Goal: Task Accomplishment & Management: Use online tool/utility

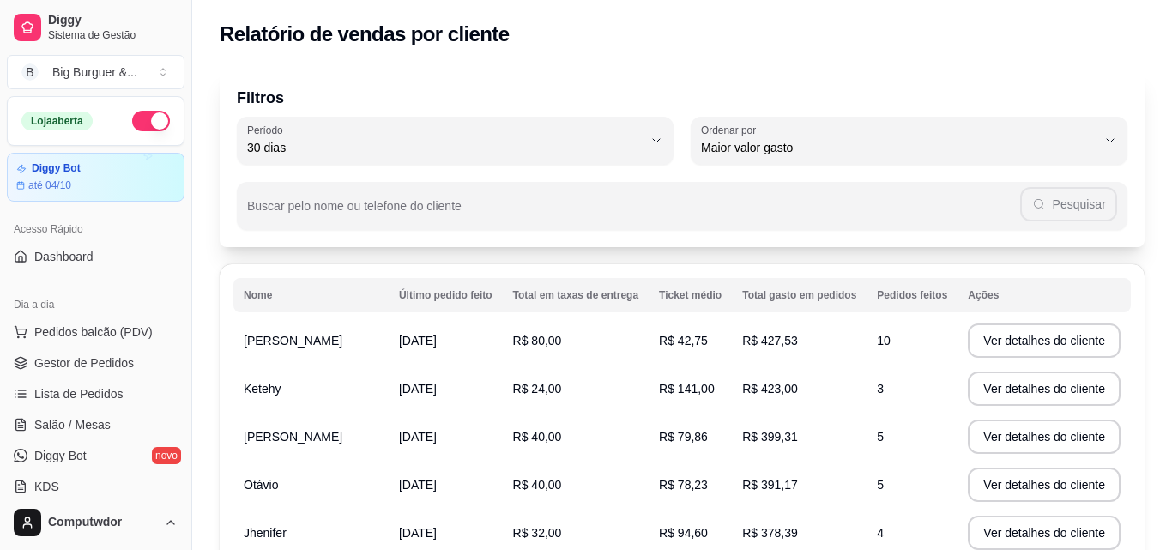
select select "30"
select select "HIGHEST_TOTAL_SPENT_WITH_ORDERS"
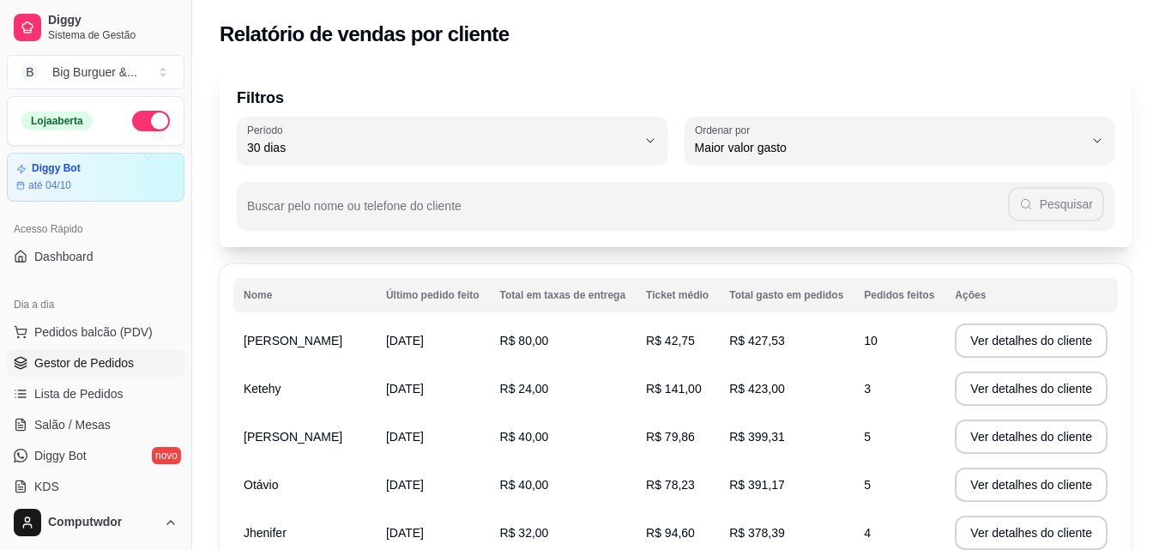
click at [134, 355] on link "Gestor de Pedidos" at bounding box center [96, 362] width 178 height 27
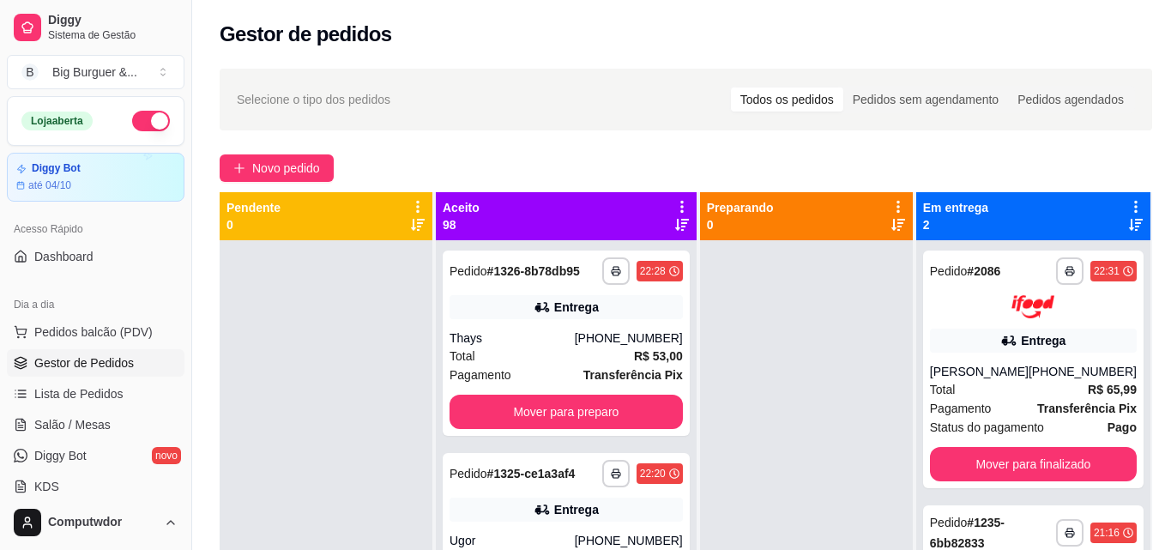
click at [674, 204] on icon at bounding box center [681, 206] width 15 height 15
click at [674, 207] on icon at bounding box center [681, 206] width 15 height 15
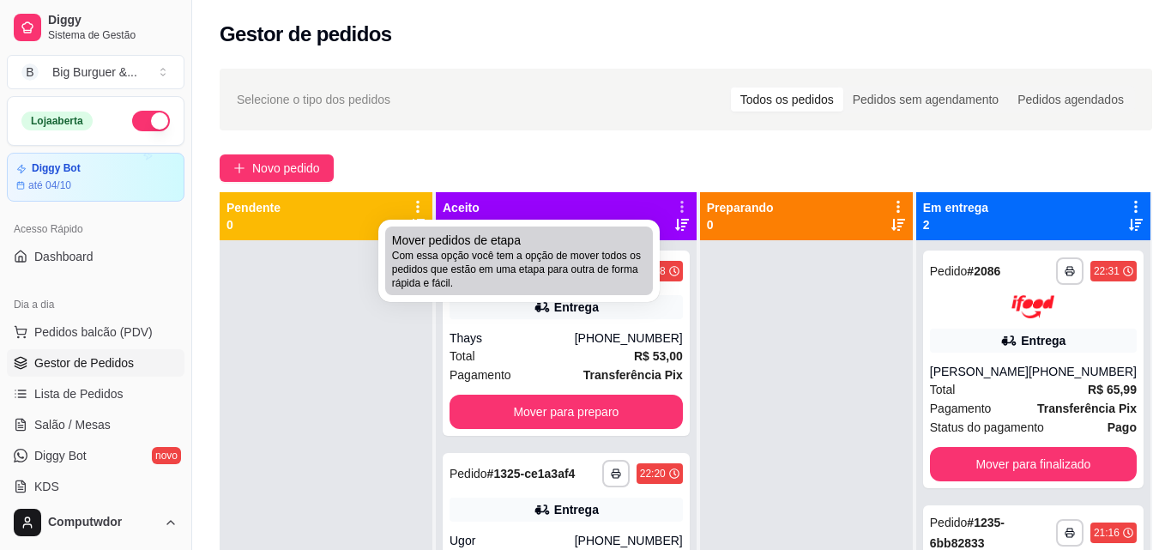
click at [563, 267] on span "Com essa opção você tem a opção de mover todos os pedidos que estão em uma etap…" at bounding box center [519, 269] width 254 height 41
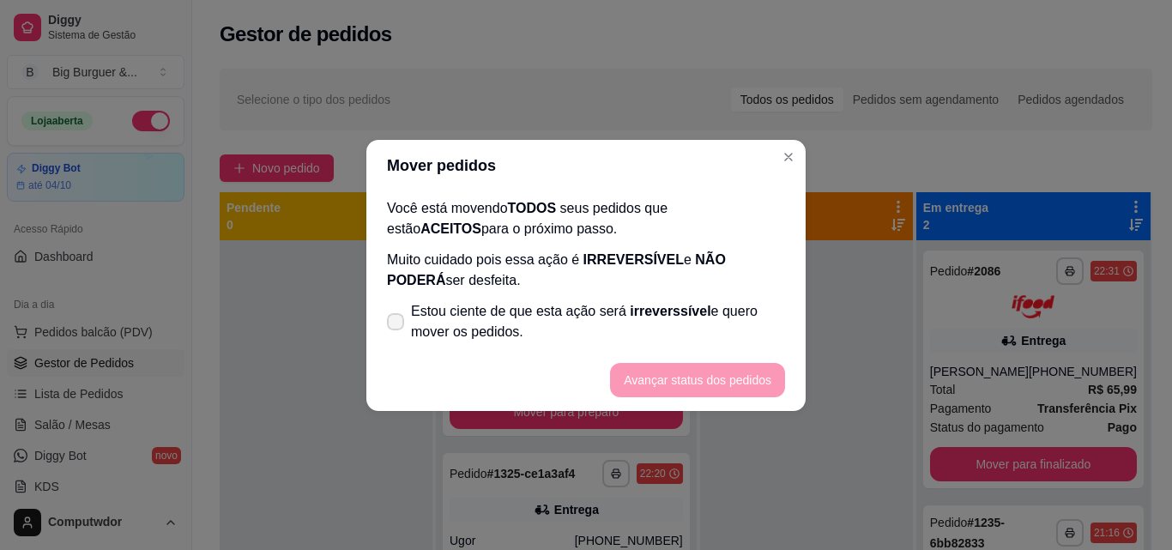
click at [425, 324] on span "Estou ciente de que esta ação será irreverssível e quero mover os pedidos." at bounding box center [598, 321] width 374 height 41
click at [397, 324] on input "Estou ciente de que esta ação será irreverssível e quero mover os pedidos." at bounding box center [391, 329] width 11 height 11
checkbox input "true"
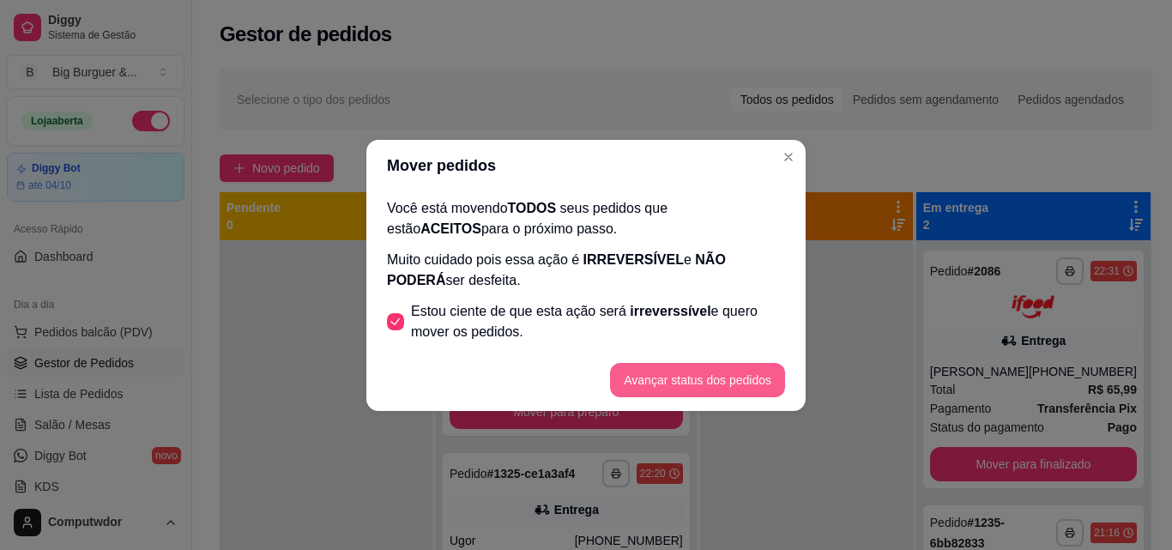
click at [698, 382] on button "Avançar status dos pedidos" at bounding box center [697, 380] width 175 height 34
